Goal: Transaction & Acquisition: Purchase product/service

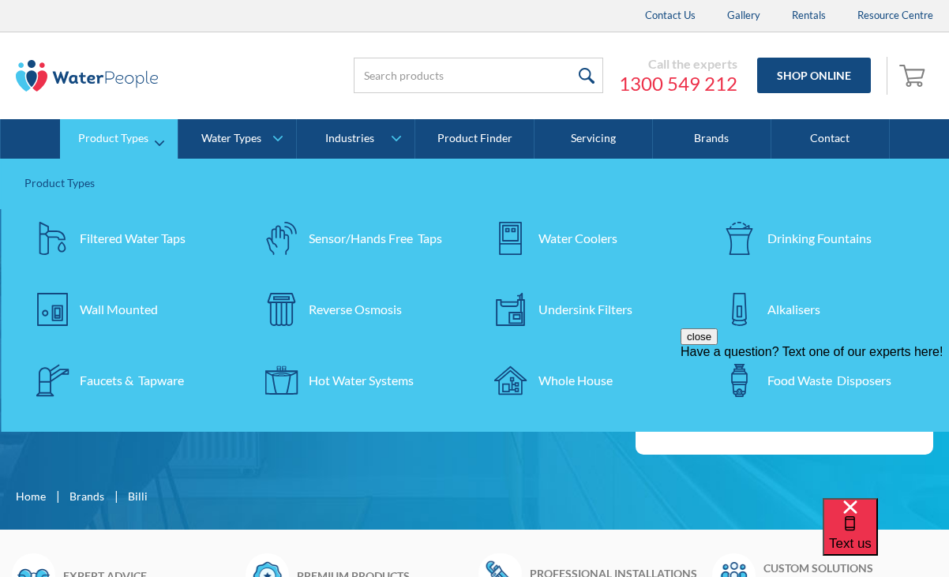
click at [122, 251] on link "Filtered Water Taps" at bounding box center [130, 238] width 213 height 55
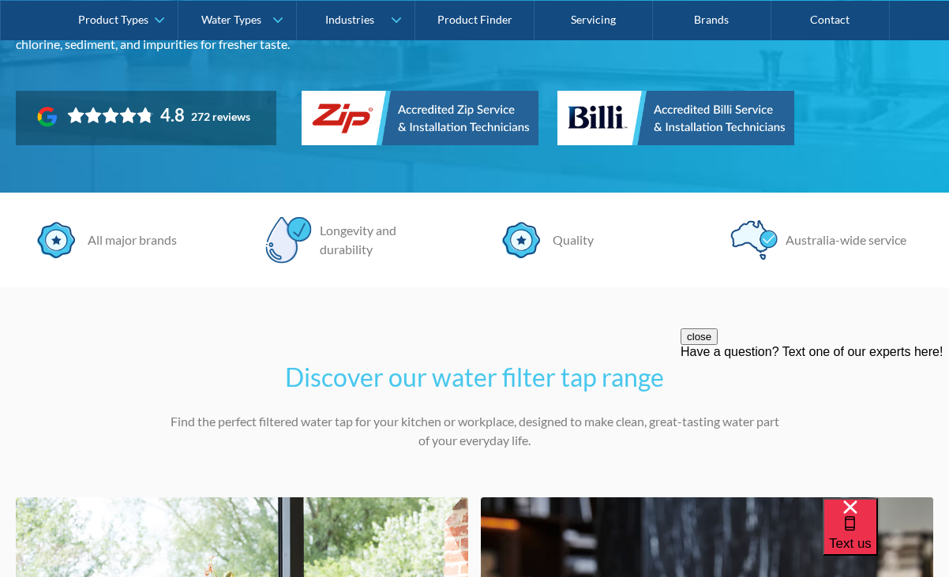
scroll to position [344, 0]
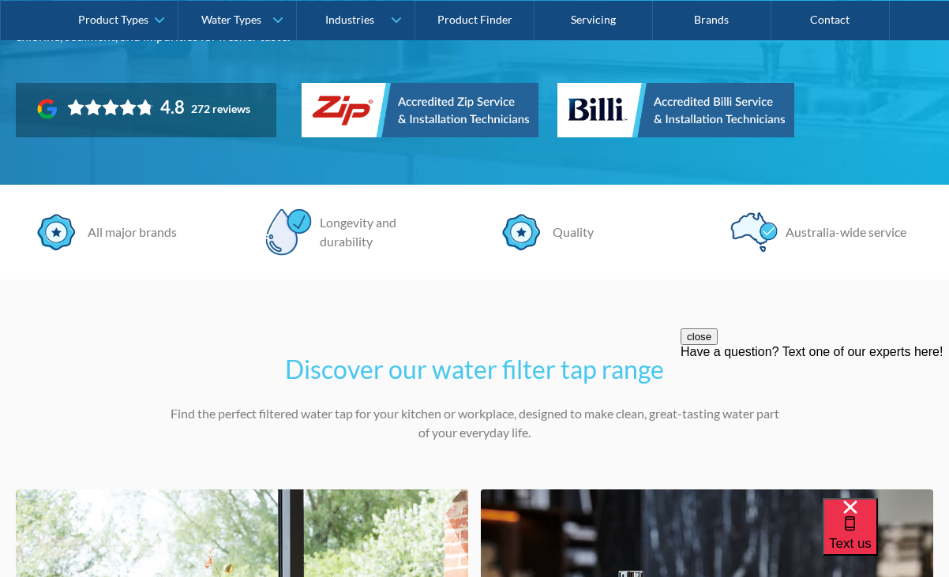
click at [646, 117] on img at bounding box center [675, 110] width 237 height 55
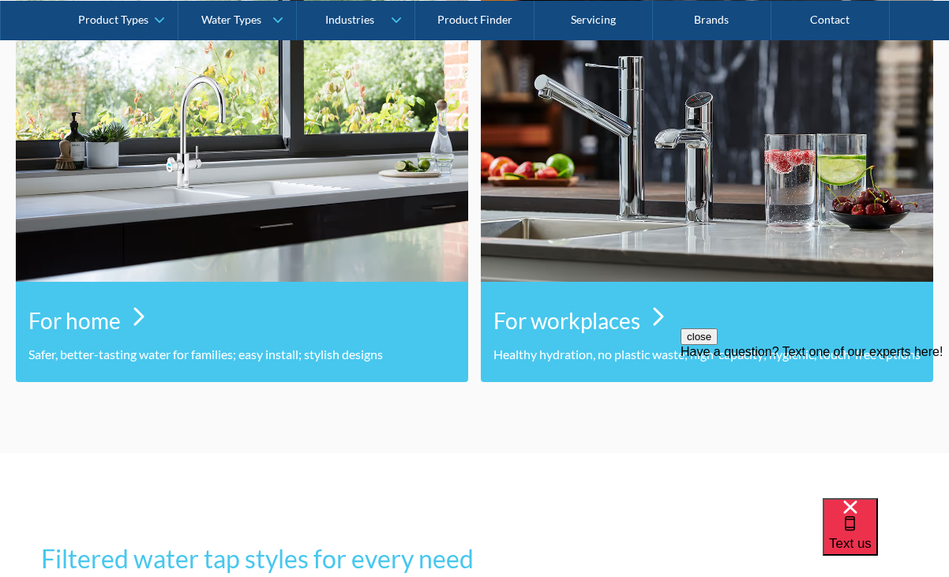
scroll to position [882, 0]
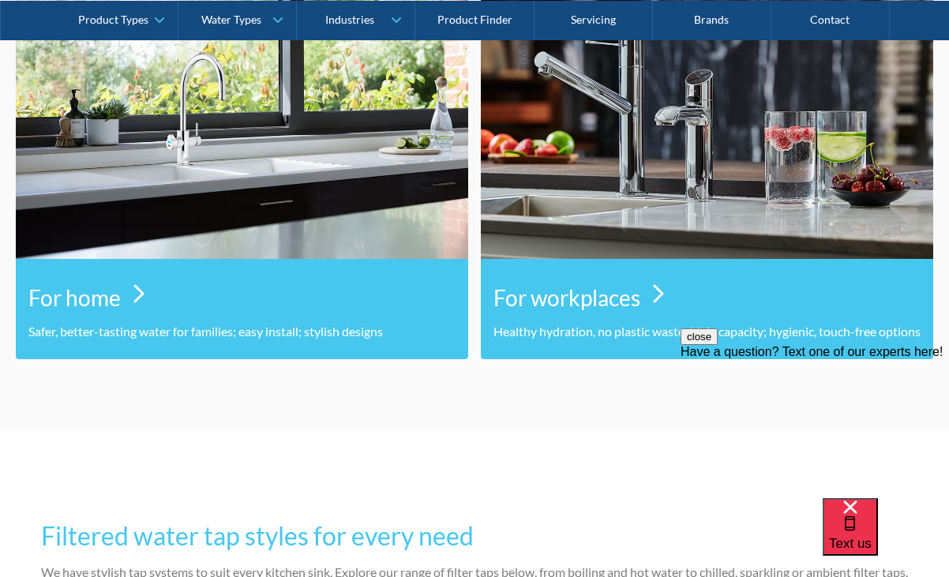
click at [88, 301] on h3 "For home" at bounding box center [74, 297] width 92 height 33
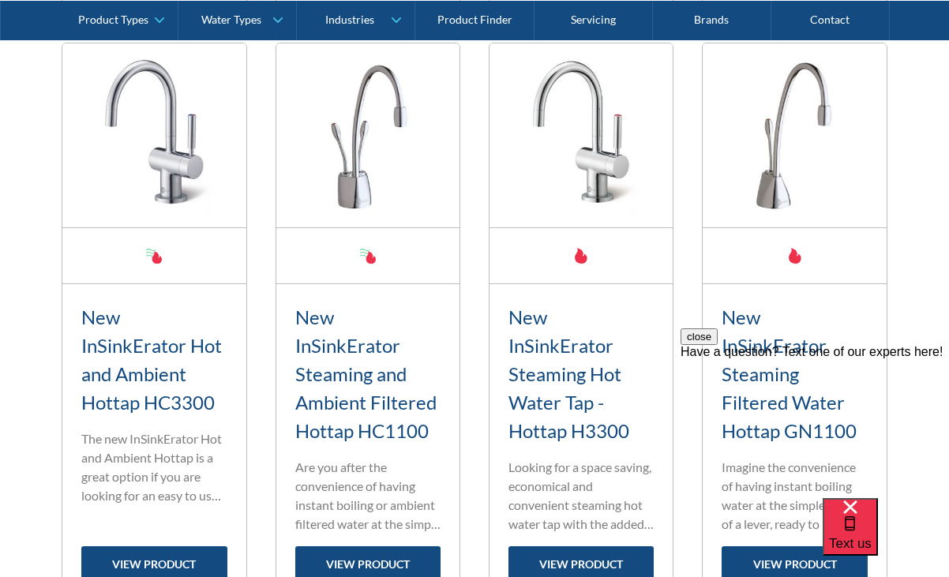
scroll to position [1348, 0]
